Goal: Transaction & Acquisition: Purchase product/service

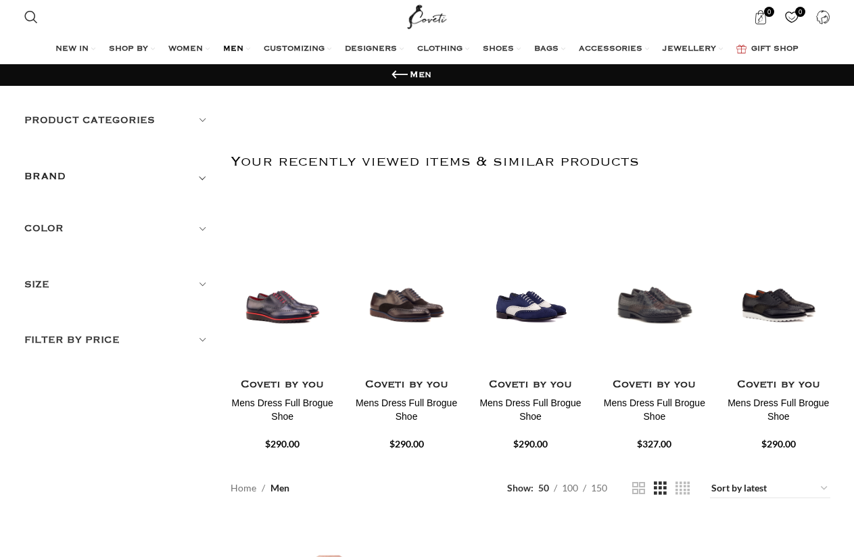
click at [247, 47] on link "MEN" at bounding box center [236, 49] width 27 height 27
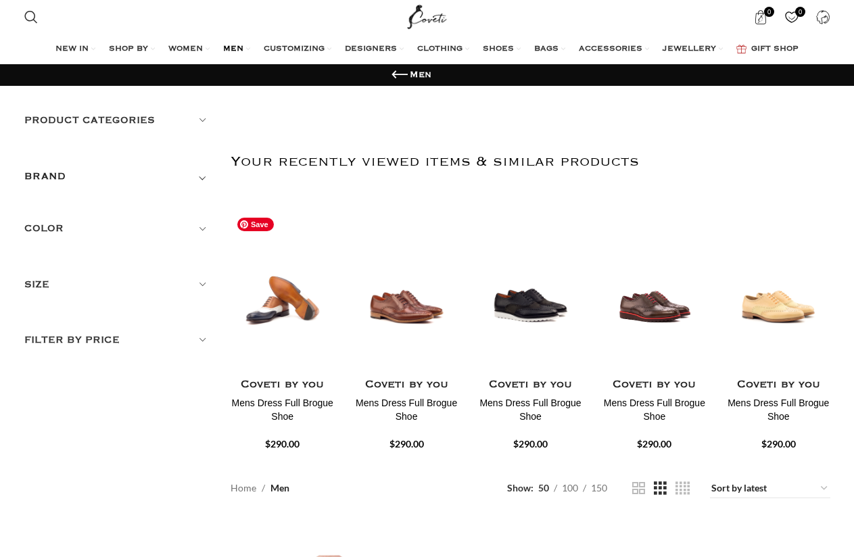
click at [255, 314] on img "1 / 30" at bounding box center [282, 291] width 107 height 167
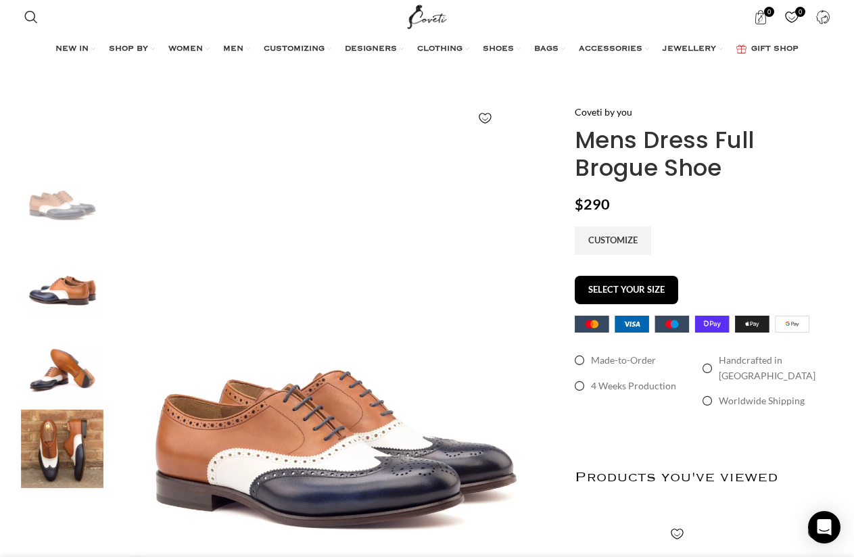
scroll to position [0, 285]
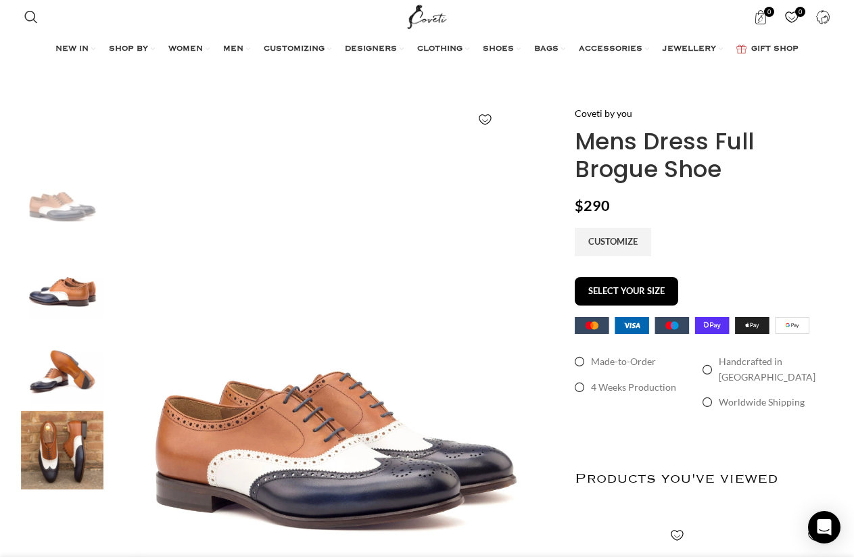
click at [580, 166] on h1 "Mens Dress Full Brogue Shoe" at bounding box center [701, 155] width 255 height 55
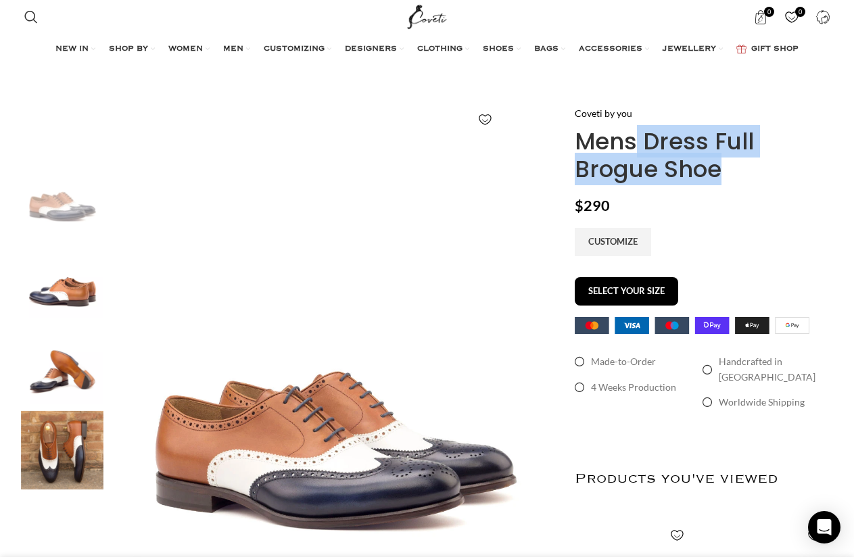
click at [581, 166] on h1 "Mens Dress Full Brogue Shoe" at bounding box center [701, 155] width 255 height 55
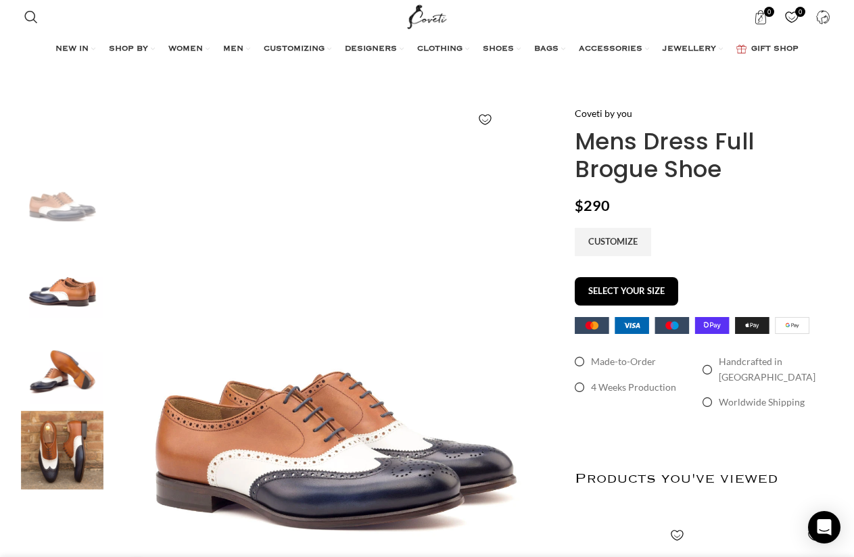
click at [65, 302] on img "2 / 4" at bounding box center [62, 279] width 82 height 79
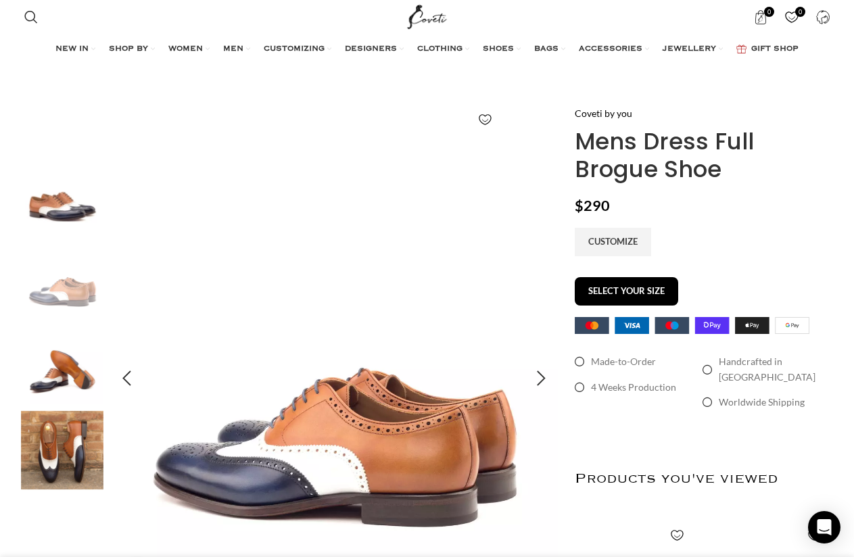
scroll to position [0, 426]
click at [66, 383] on img "3 / 4" at bounding box center [62, 364] width 82 height 79
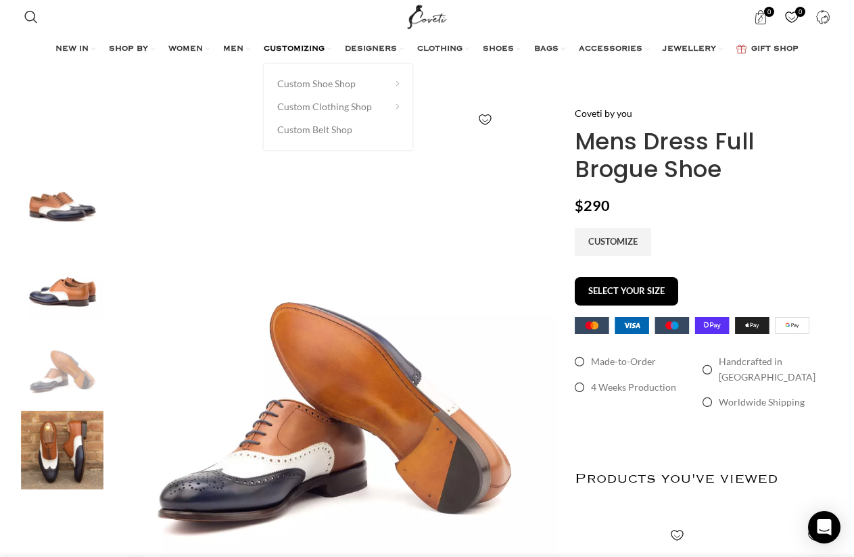
scroll to position [0, 569]
click at [657, 169] on h1 "Mens Dress Full Brogue Shoe" at bounding box center [701, 155] width 255 height 55
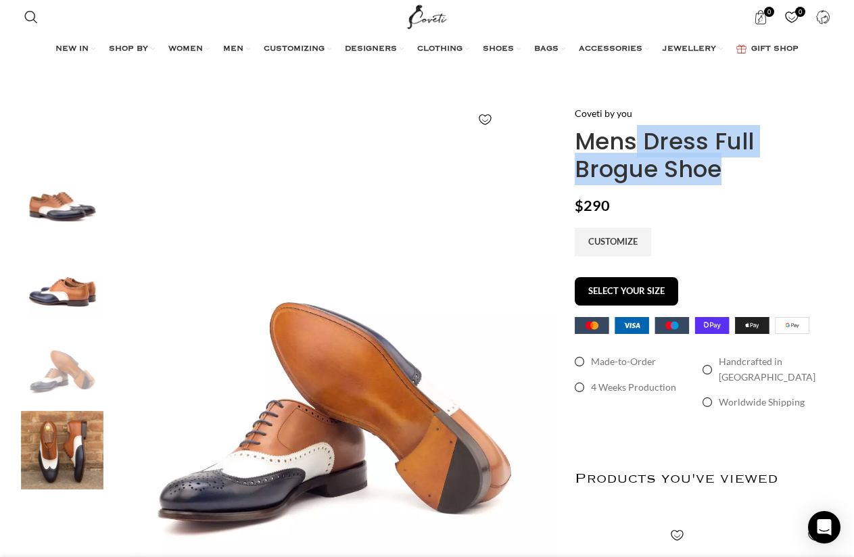
click at [657, 169] on h1 "Mens Dress Full Brogue Shoe" at bounding box center [701, 155] width 255 height 55
copy div "Mens Dress Full Brogue Shoe"
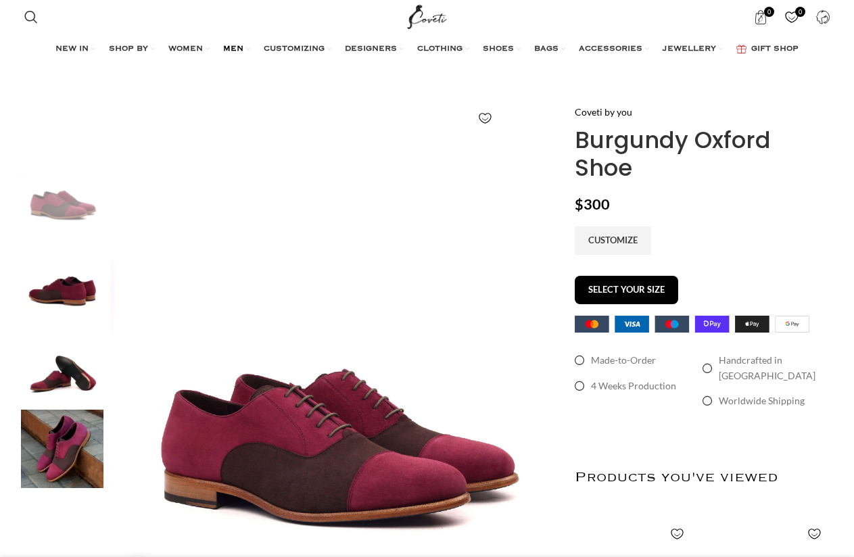
click at [241, 49] on span "MEN" at bounding box center [233, 49] width 20 height 11
